Goal: Transaction & Acquisition: Purchase product/service

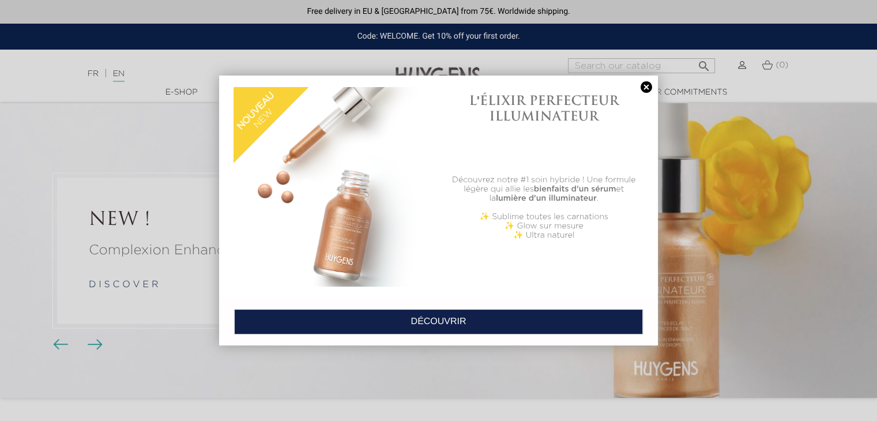
click at [642, 89] on link at bounding box center [646, 87] width 16 height 12
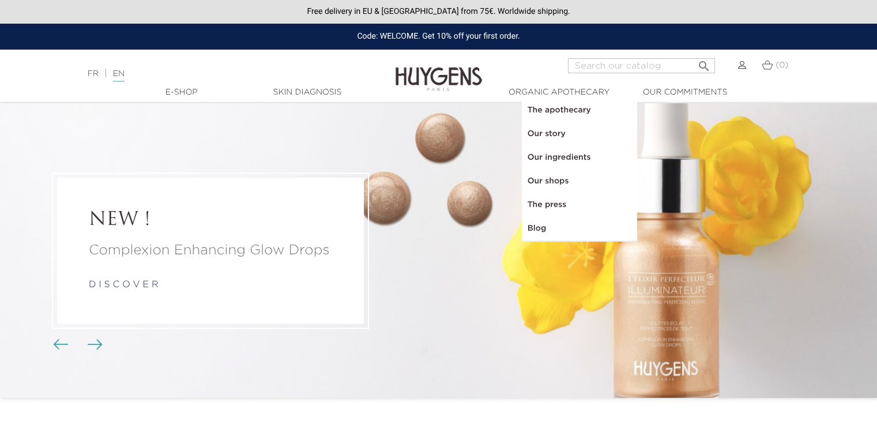
click at [312, 95] on link "Skin Diagnosis" at bounding box center [307, 92] width 115 height 12
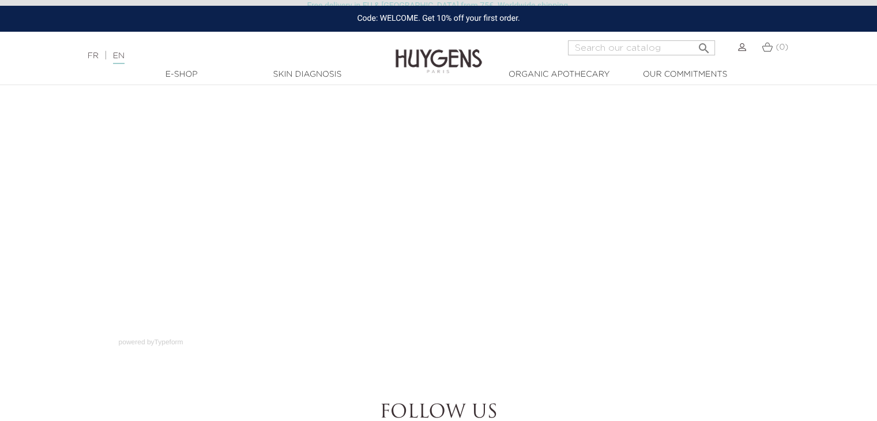
scroll to position [115, 0]
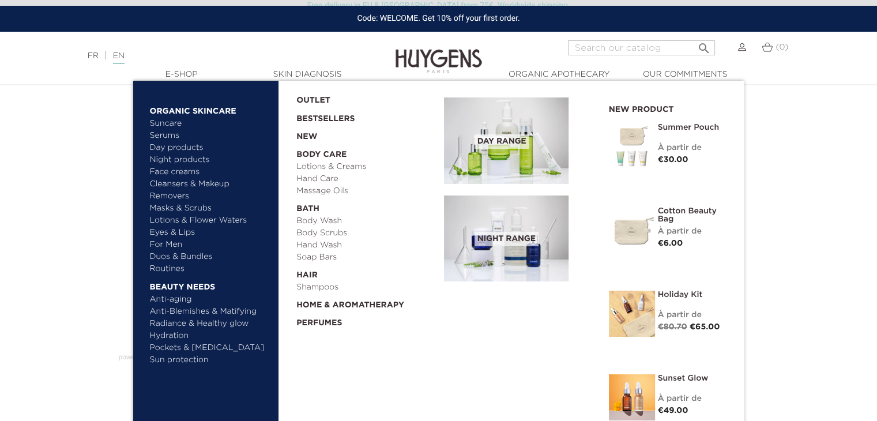
click at [194, 69] on link "  E-Shop" at bounding box center [181, 75] width 115 height 12
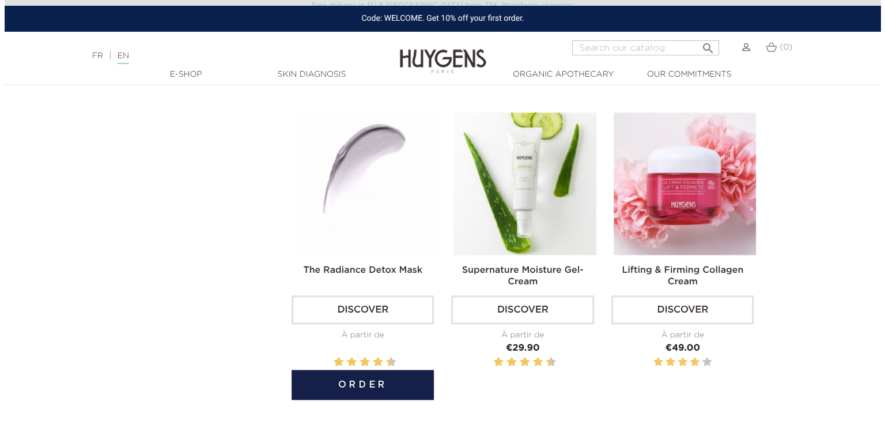
scroll to position [1556, 0]
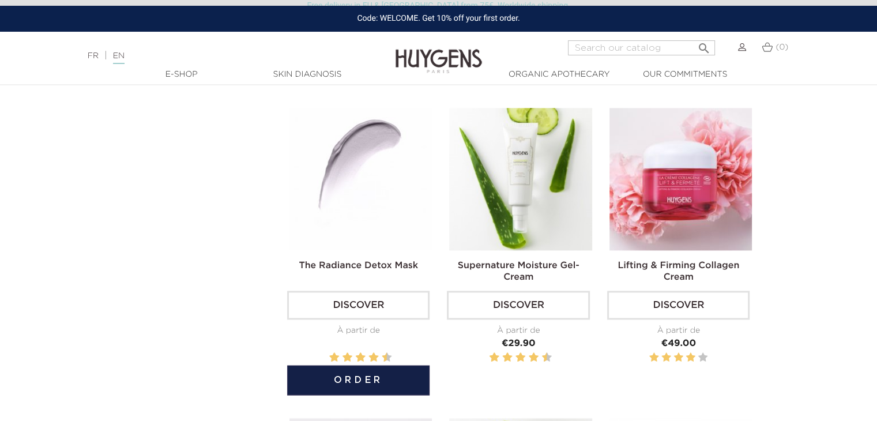
click at [381, 370] on button "Order" at bounding box center [358, 380] width 142 height 30
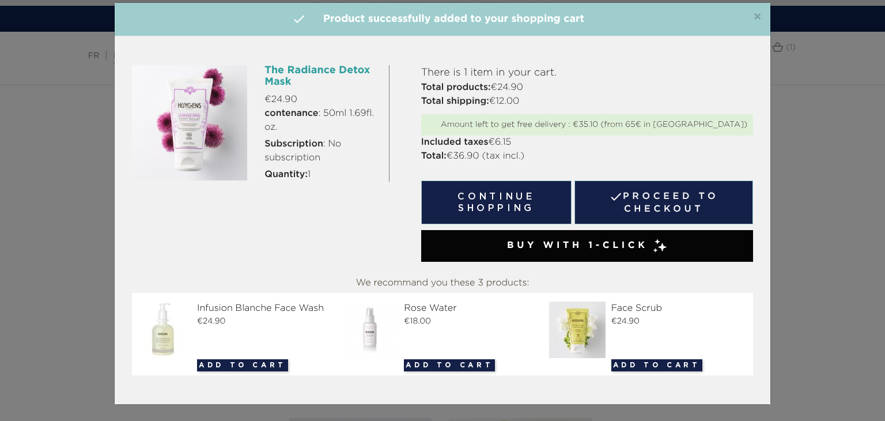
scroll to position [16, 0]
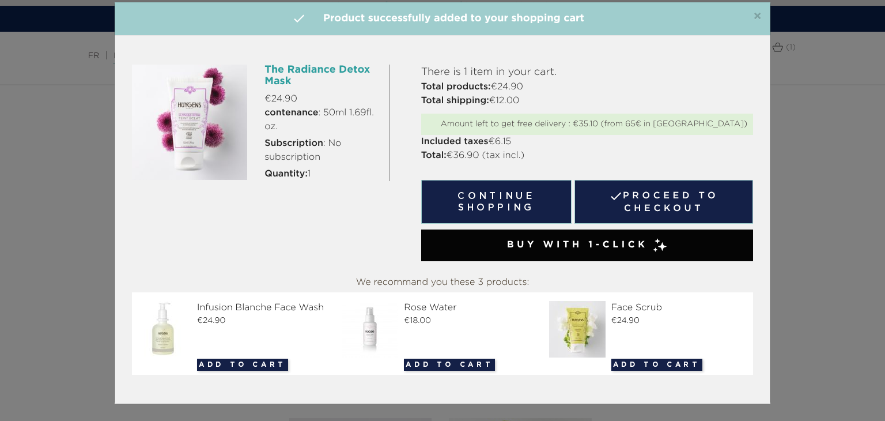
click at [641, 363] on button "Add to cart" at bounding box center [657, 365] width 91 height 12
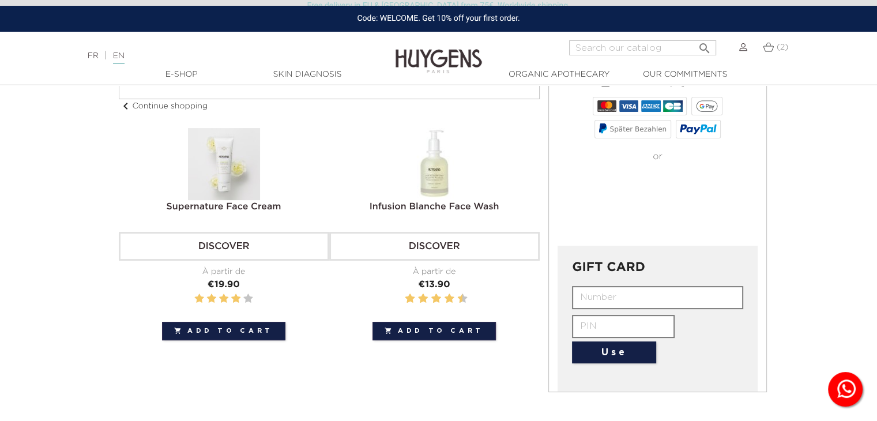
scroll to position [288, 0]
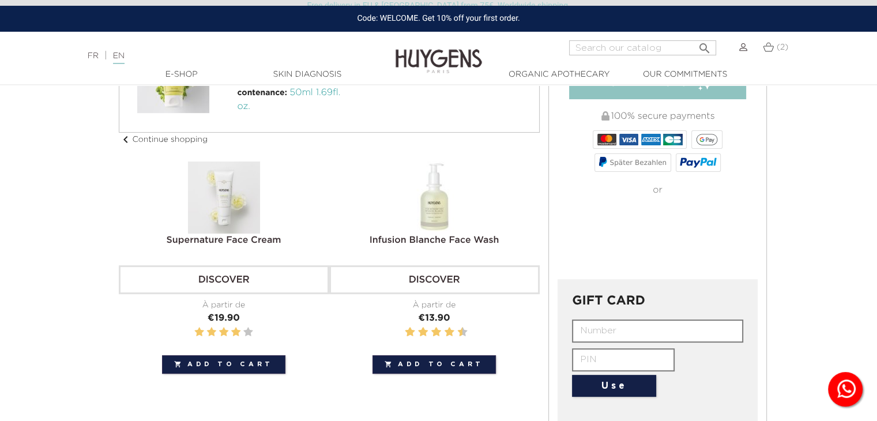
click at [232, 217] on img at bounding box center [224, 197] width 72 height 72
click at [235, 243] on link "Supernature Face Cream" at bounding box center [224, 240] width 115 height 9
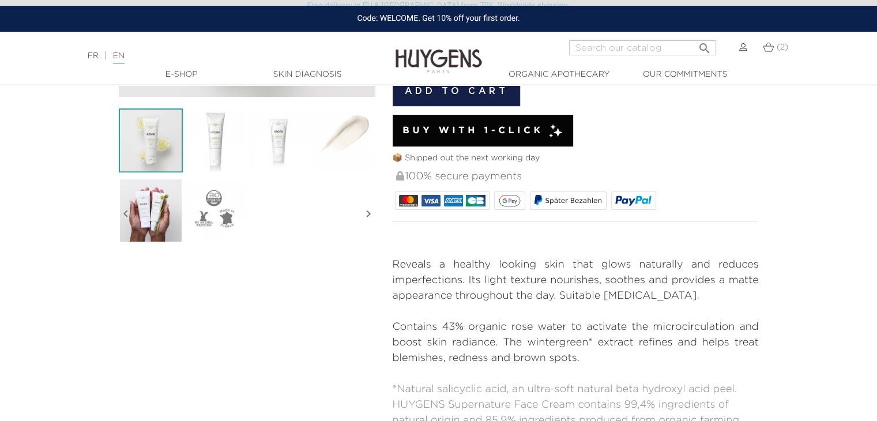
scroll to position [288, 0]
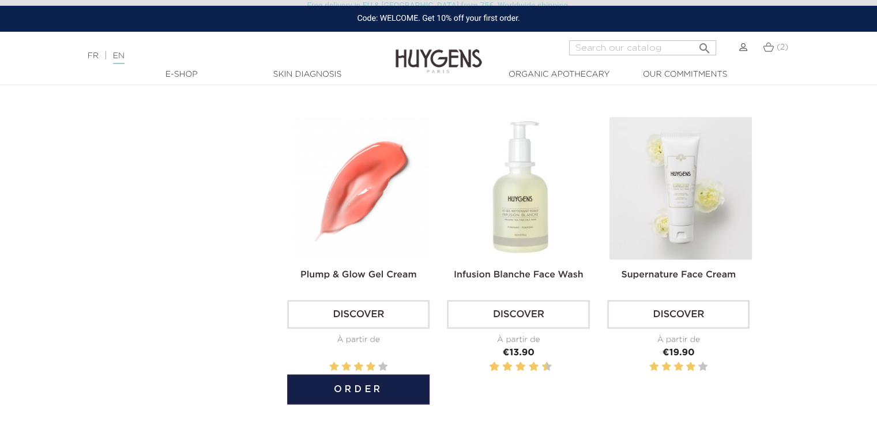
scroll to position [922, 0]
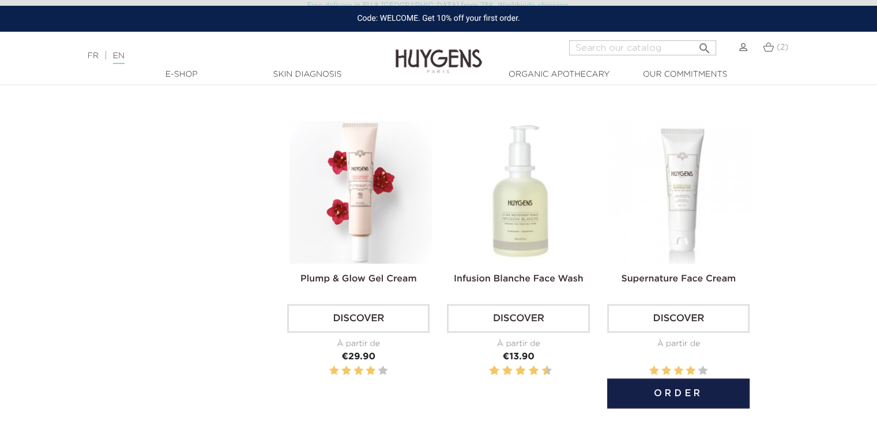
click at [673, 386] on button "Order" at bounding box center [678, 393] width 142 height 30
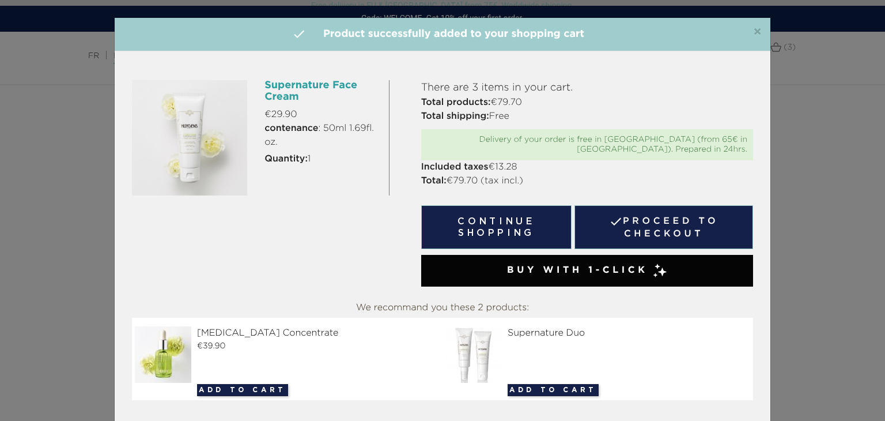
click at [807, 176] on div "×  Product successfully added to your shopping cart Supernature Face Cream €29…" at bounding box center [442, 210] width 885 height 421
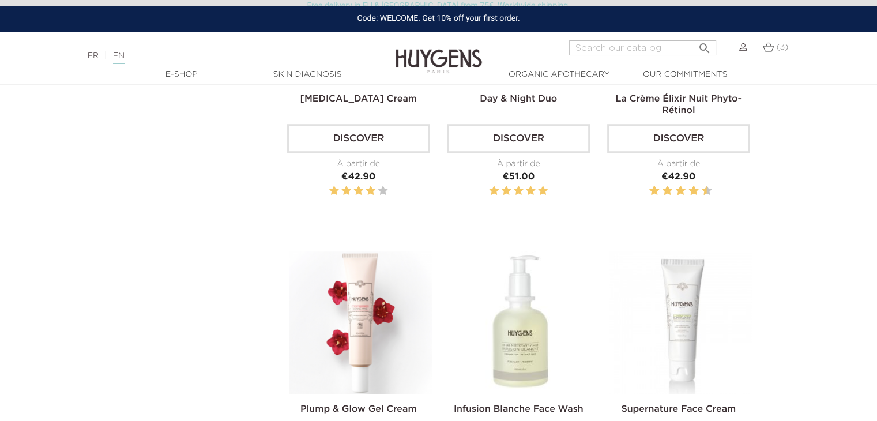
scroll to position [692, 0]
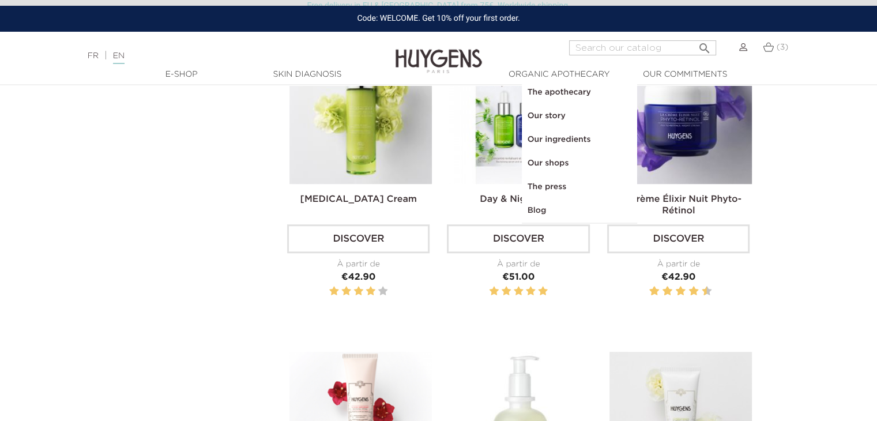
click at [546, 76] on link "  Organic Apothecary" at bounding box center [559, 75] width 115 height 12
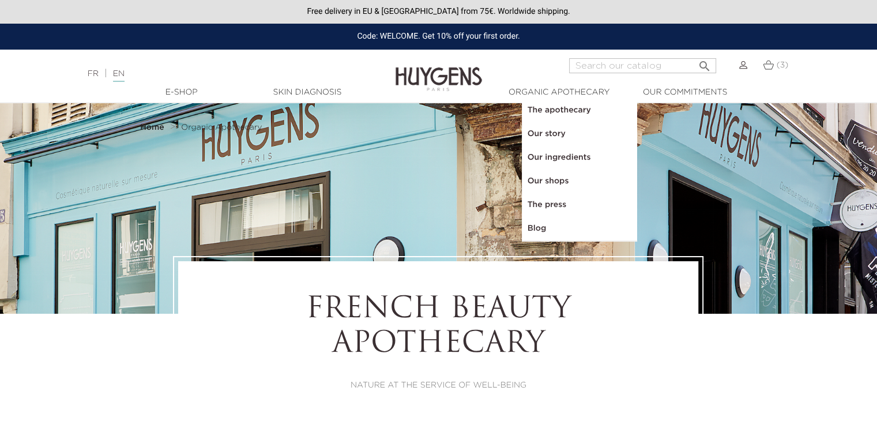
select select "FR"
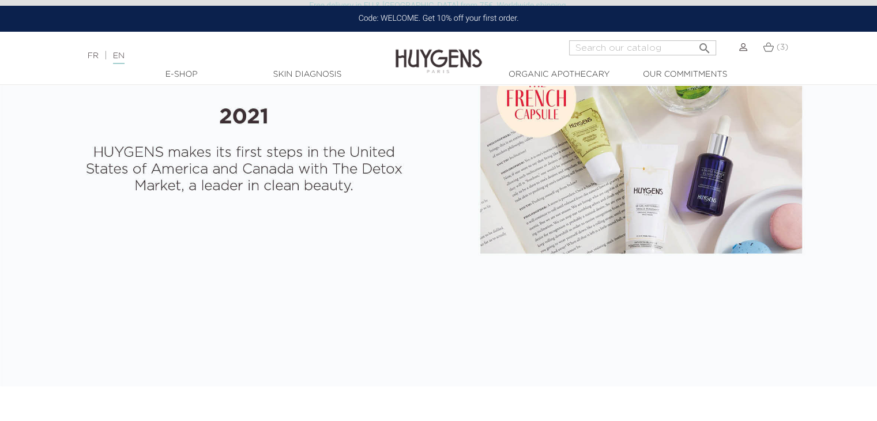
scroll to position [2191, 0]
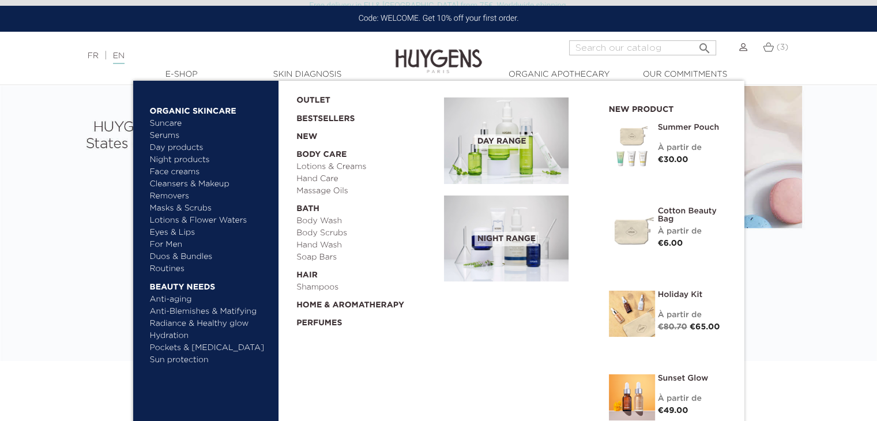
click at [323, 317] on link "Perfumes" at bounding box center [366, 320] width 140 height 18
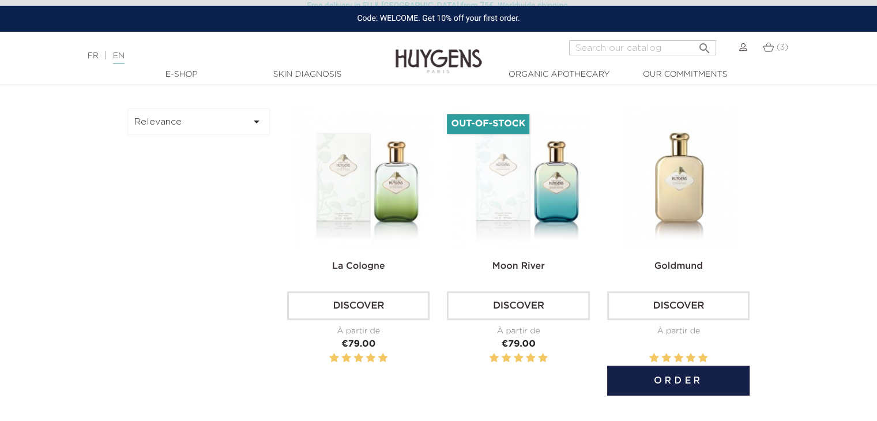
scroll to position [346, 0]
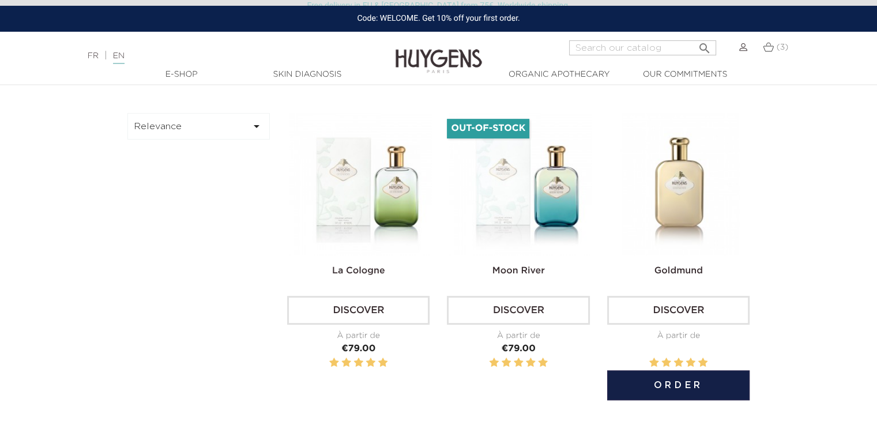
click at [710, 389] on button "Order" at bounding box center [678, 385] width 142 height 30
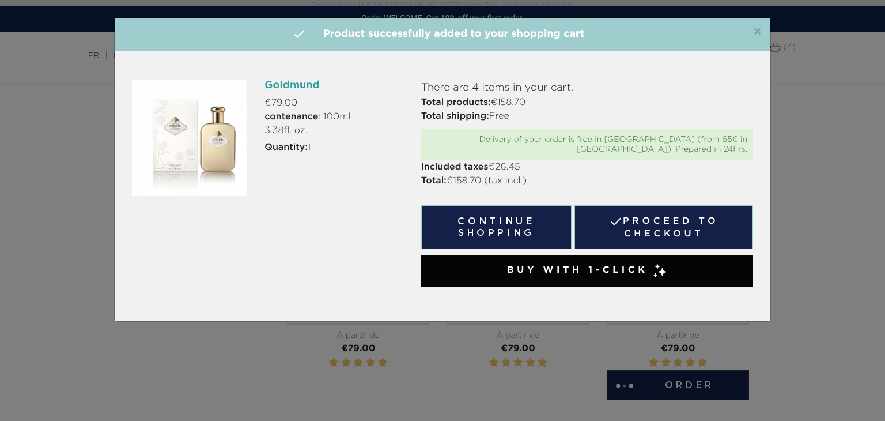
click at [806, 152] on div "×  Product successfully added to your shopping cart Goldmund €79.00 contenance…" at bounding box center [442, 210] width 885 height 421
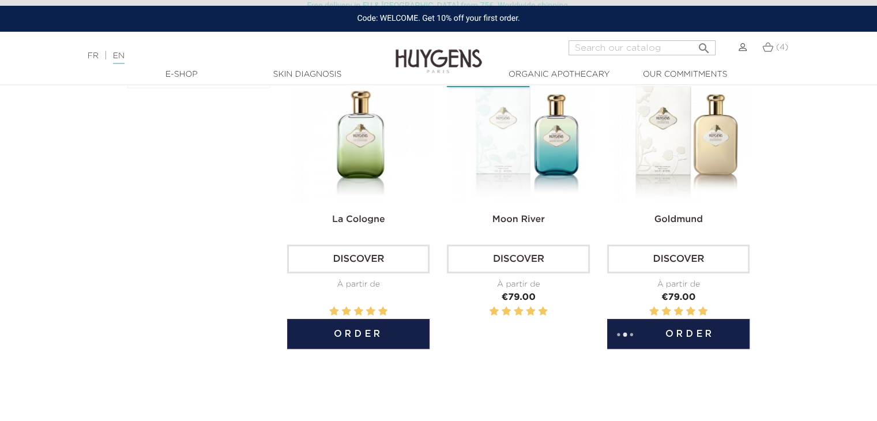
scroll to position [404, 0]
